Goal: Check status: Check status

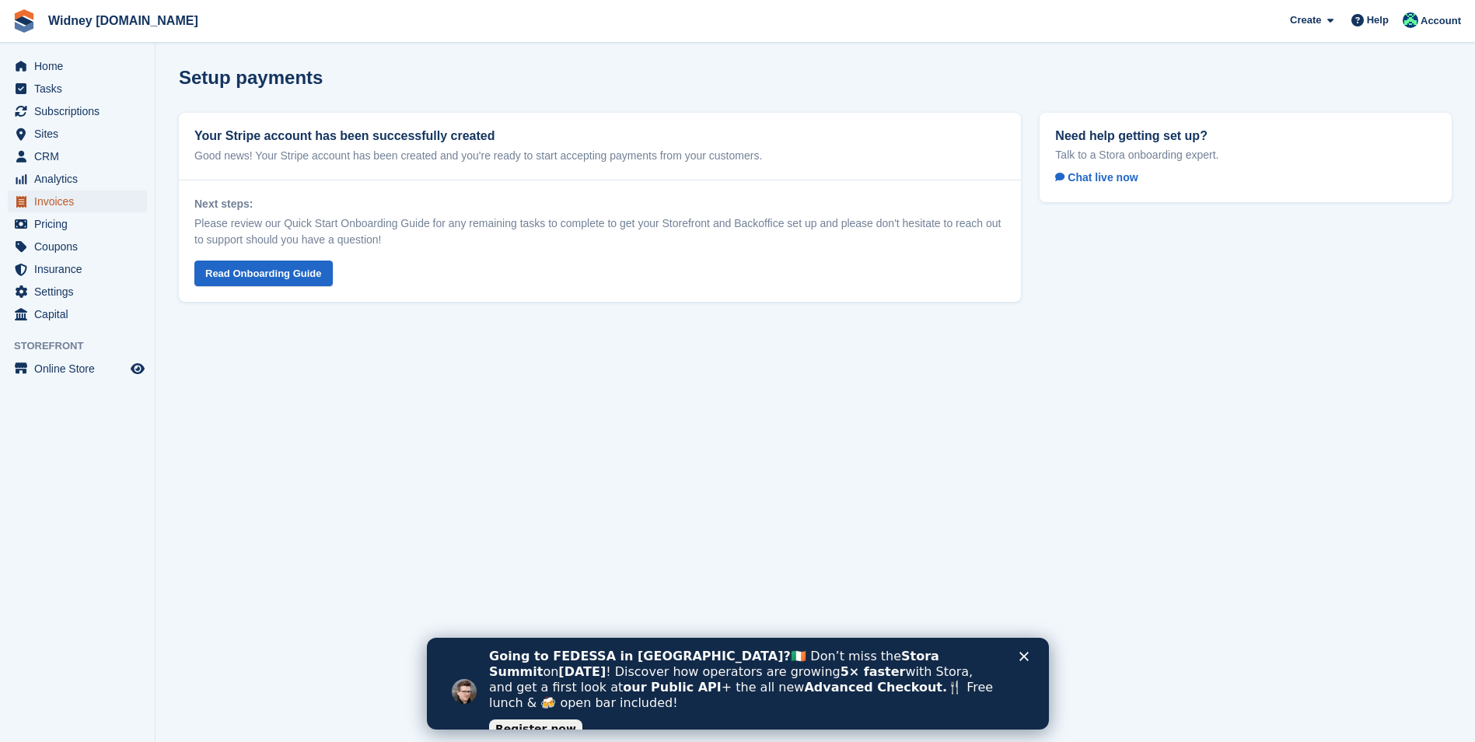
click at [79, 208] on span "Invoices" at bounding box center [80, 201] width 93 height 22
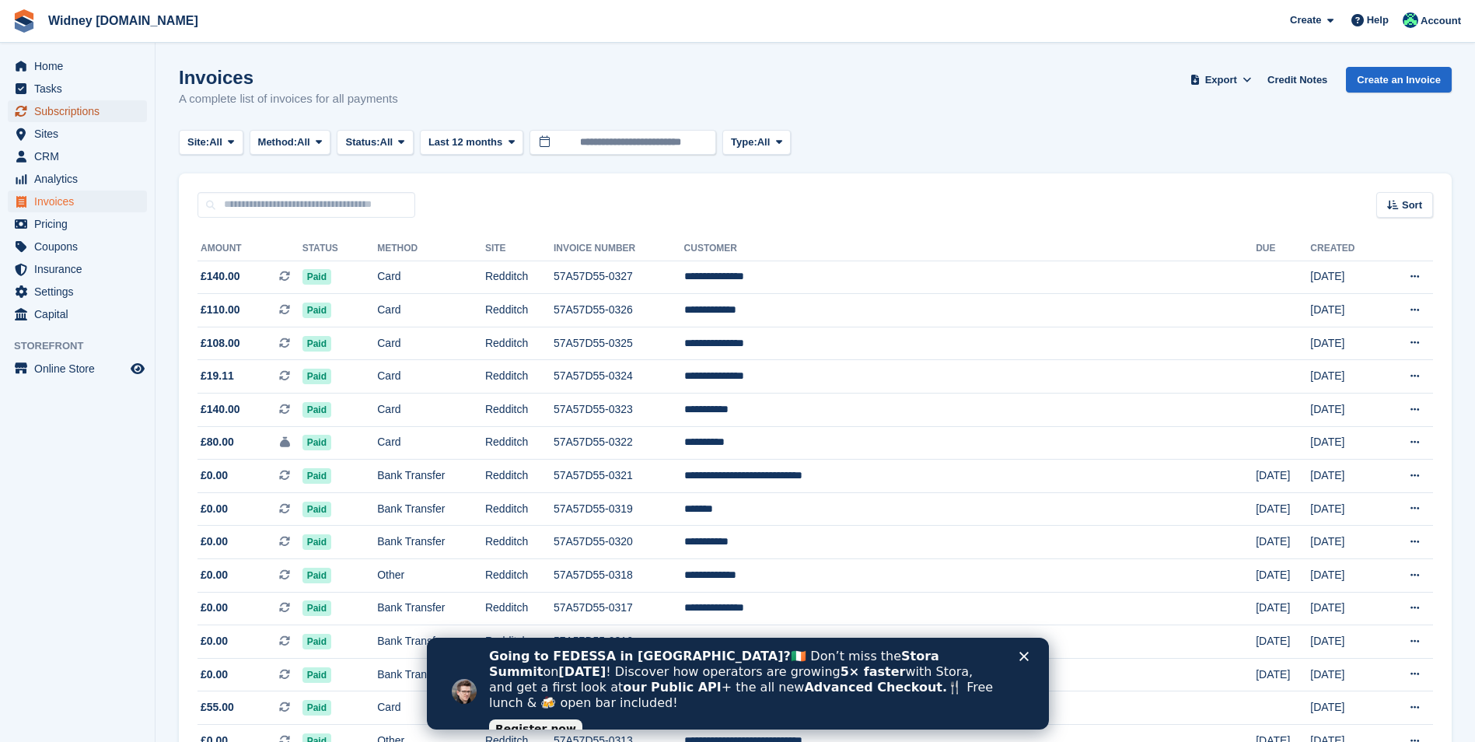
click at [67, 114] on span "Subscriptions" at bounding box center [80, 111] width 93 height 22
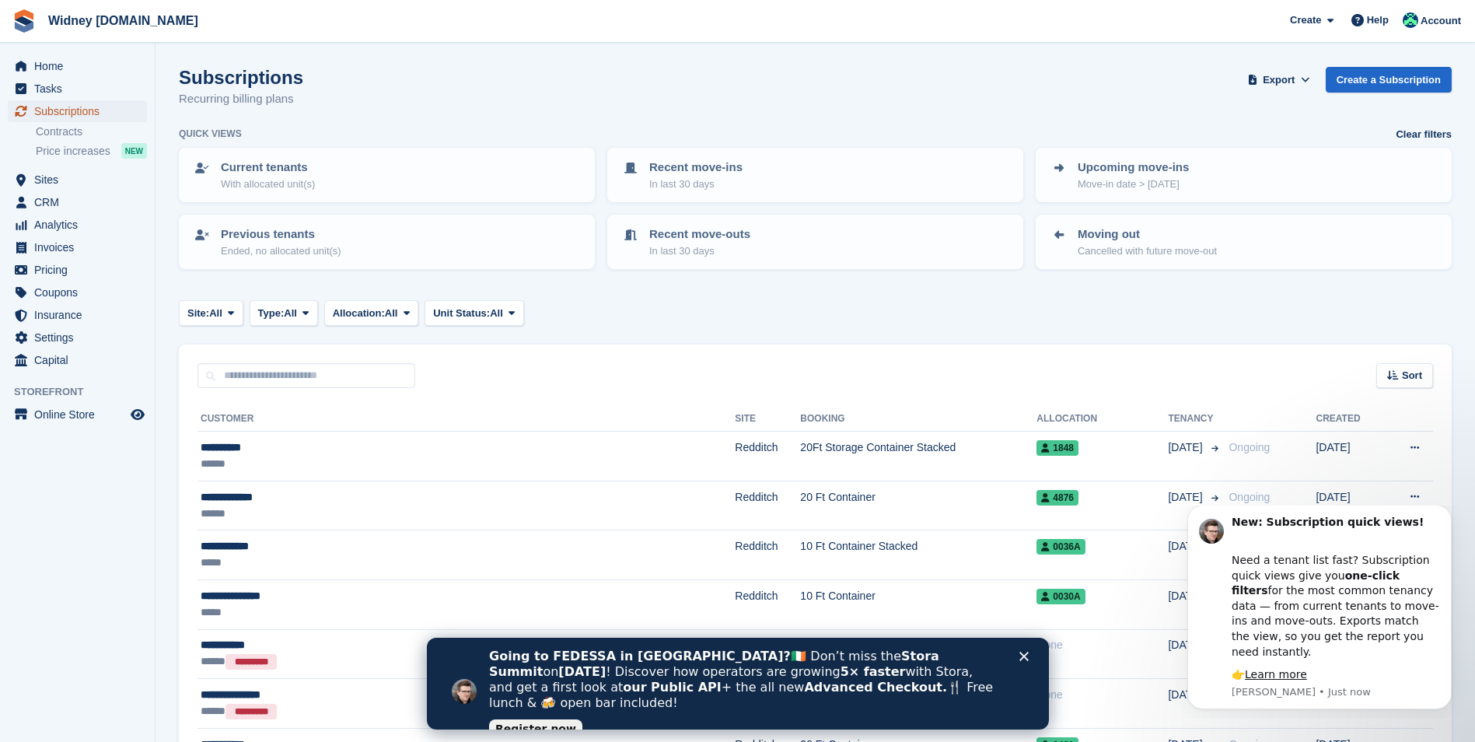
click at [59, 110] on span "Subscriptions" at bounding box center [80, 111] width 93 height 22
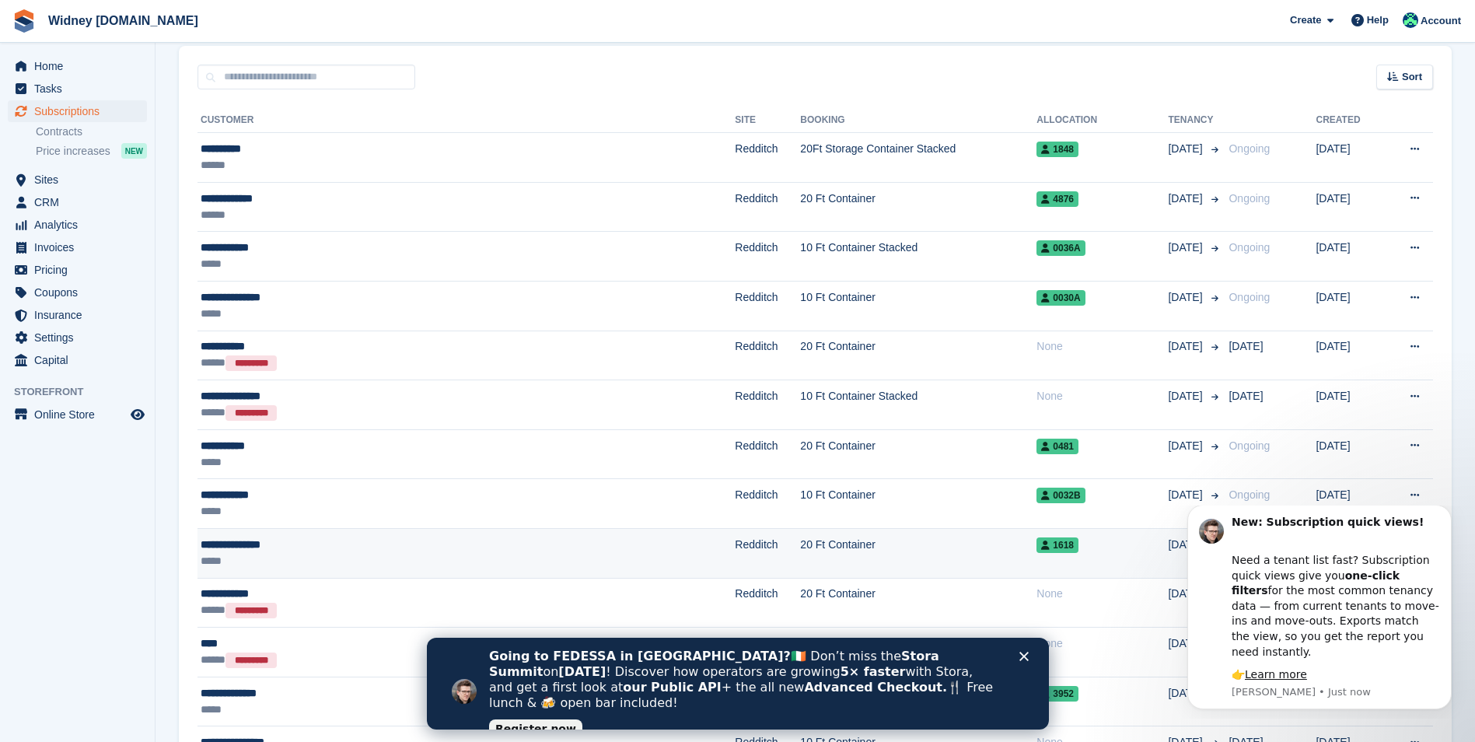
scroll to position [311, 0]
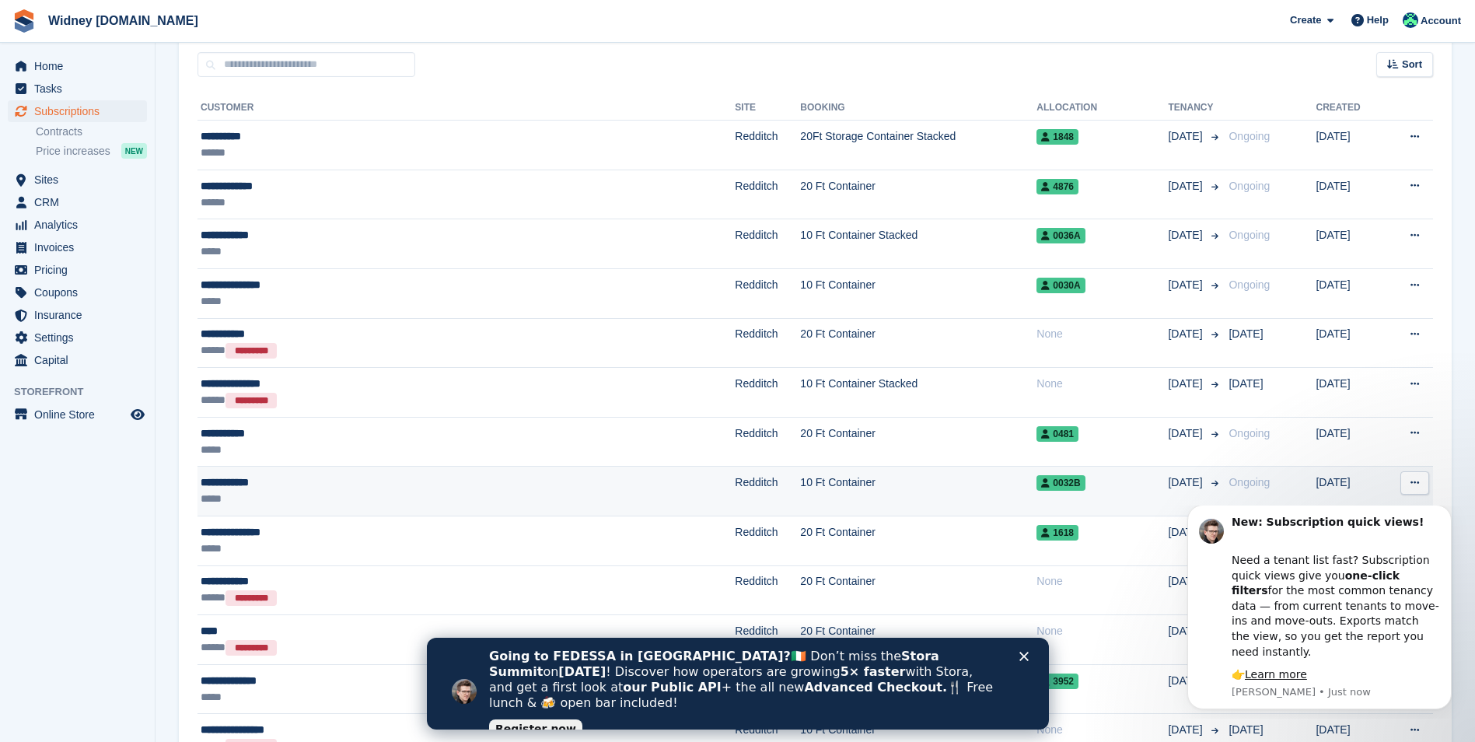
click at [229, 480] on div "**********" at bounding box center [376, 482] width 351 height 16
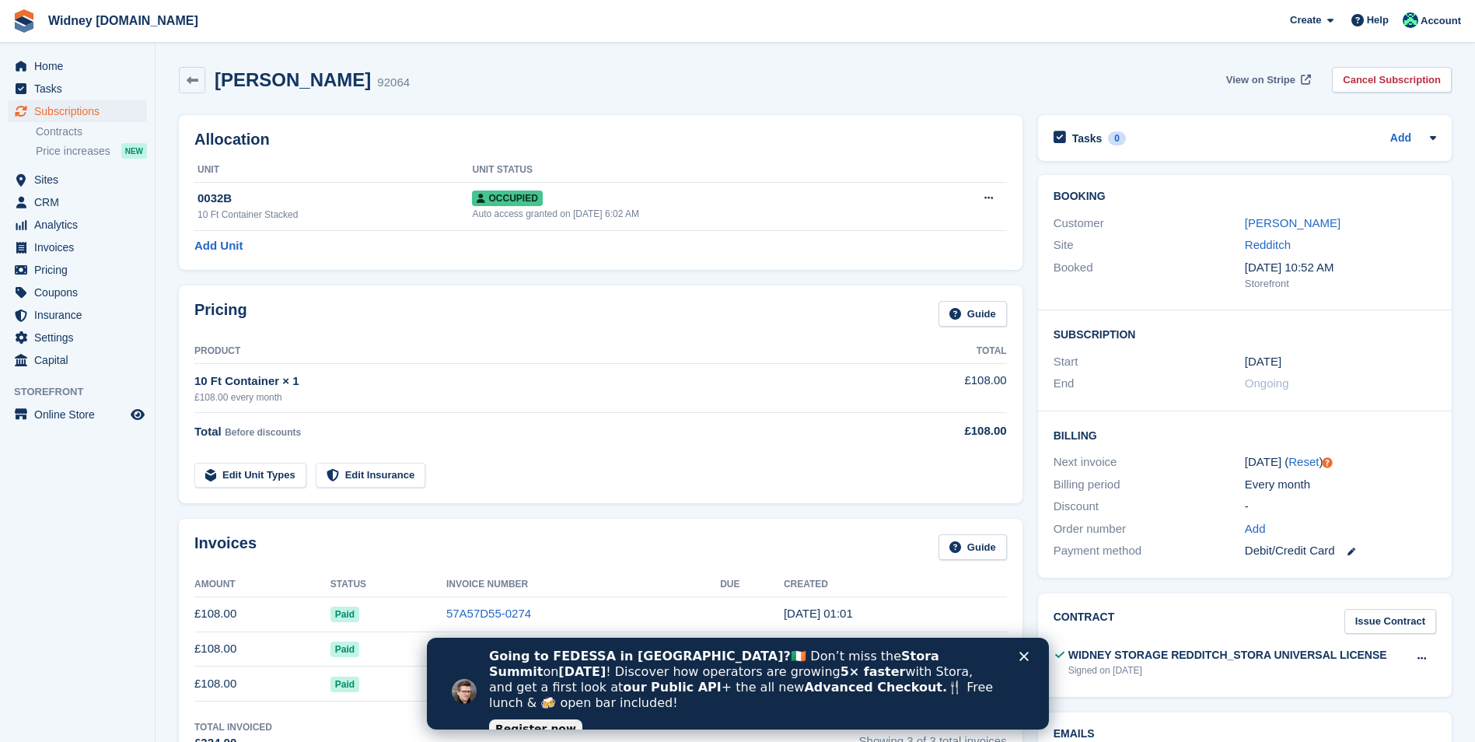
click at [1285, 82] on span "View on Stripe" at bounding box center [1260, 80] width 69 height 16
